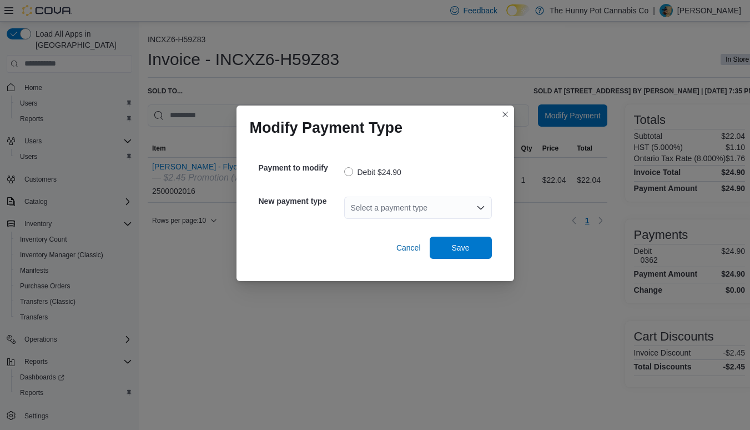
click at [400, 205] on div "Select a payment type" at bounding box center [418, 208] width 148 height 22
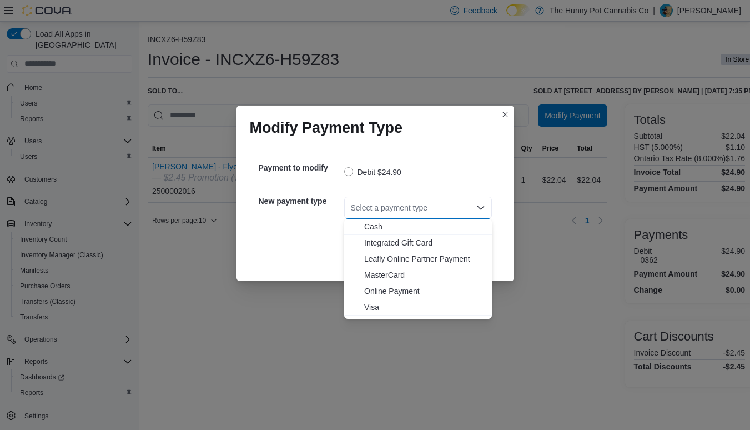
click at [376, 305] on span "Visa" at bounding box center [424, 307] width 121 height 11
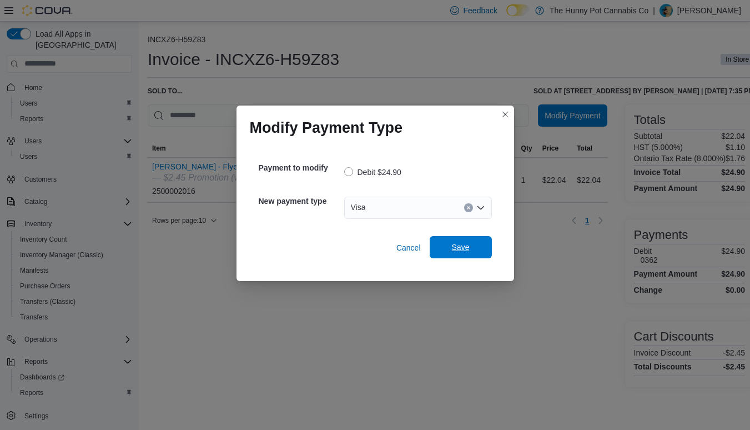
click at [466, 250] on span "Save" at bounding box center [461, 247] width 18 height 11
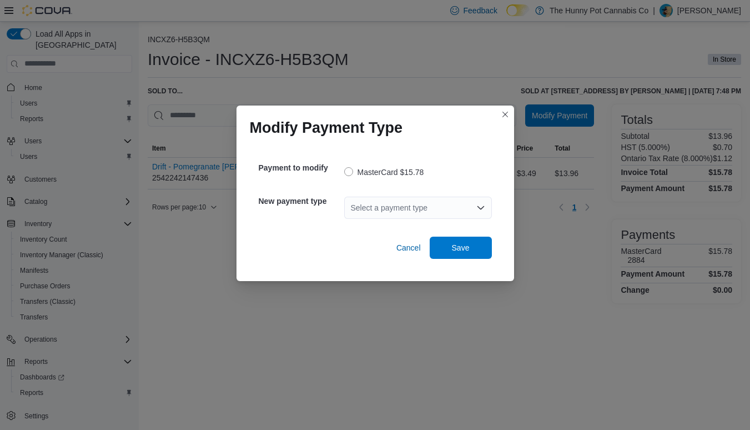
click at [383, 212] on div "Select a payment type" at bounding box center [418, 208] width 148 height 22
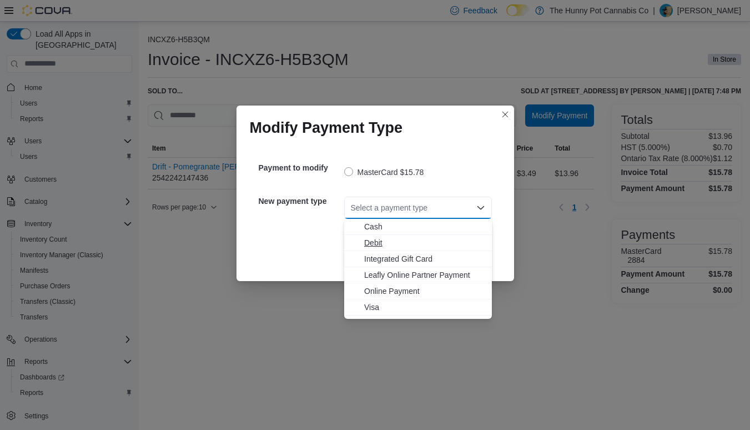
click at [377, 243] on span "Debit" at bounding box center [424, 242] width 121 height 11
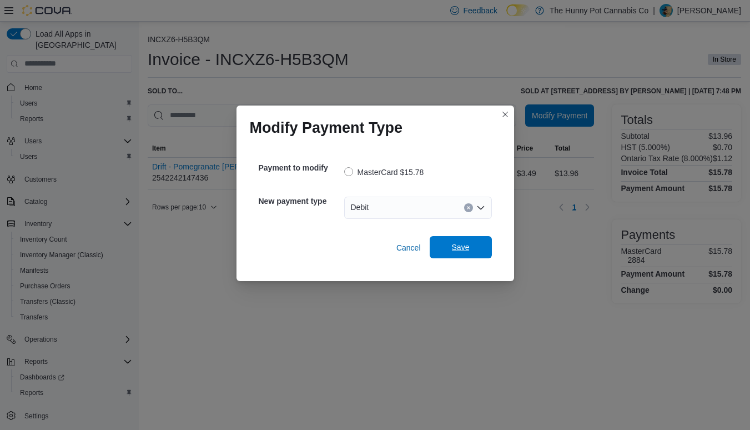
click at [459, 250] on span "Save" at bounding box center [461, 247] width 18 height 11
